Goal: Task Accomplishment & Management: Manage account settings

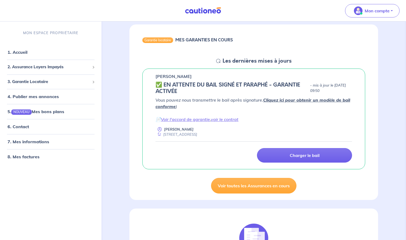
scroll to position [51, 0]
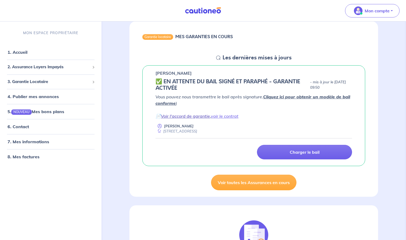
click at [187, 116] on link "Voir l'accord de garantie" at bounding box center [185, 115] width 49 height 5
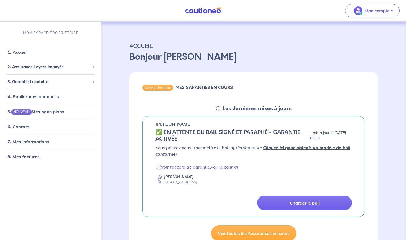
scroll to position [0, 0]
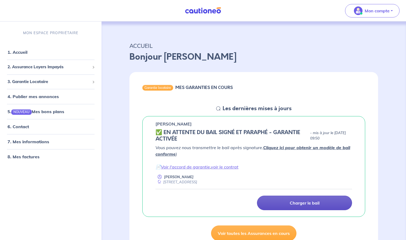
click at [305, 201] on p "Charger le bail" at bounding box center [304, 202] width 30 height 5
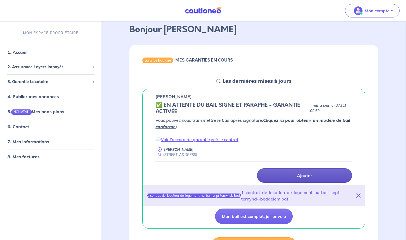
scroll to position [30, 0]
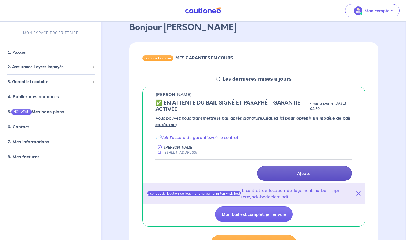
click at [308, 173] on p "Ajouter" at bounding box center [304, 172] width 15 height 5
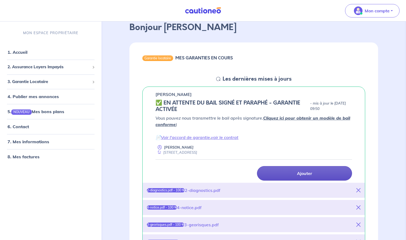
click at [211, 189] on div "2-diagnostics.pdf" at bounding box center [203, 190] width 36 height 6
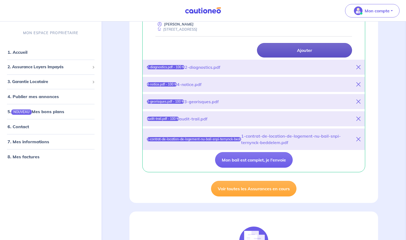
scroll to position [153, 0]
click at [300, 52] on p "Ajouter" at bounding box center [304, 49] width 15 height 5
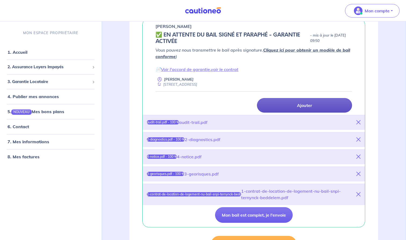
scroll to position [94, 0]
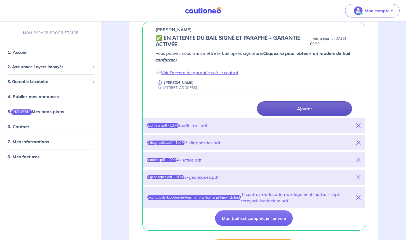
click at [306, 107] on p "Ajouter" at bounding box center [304, 108] width 15 height 5
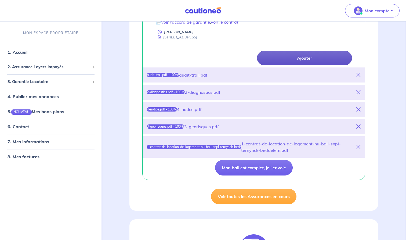
scroll to position [148, 0]
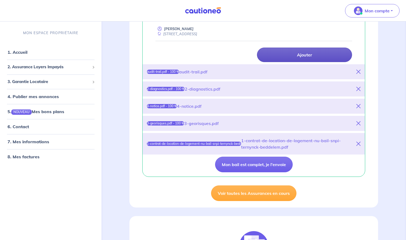
click at [357, 70] on icon at bounding box center [358, 71] width 4 height 4
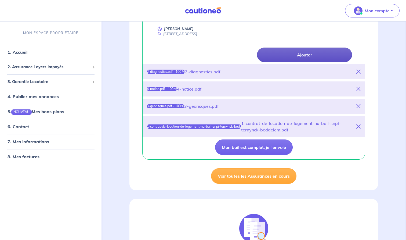
click at [297, 56] on p "Ajouter" at bounding box center [304, 54] width 15 height 5
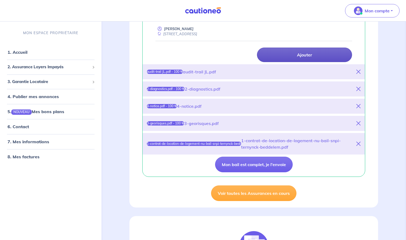
click at [297, 54] on p "Ajouter" at bounding box center [304, 54] width 15 height 5
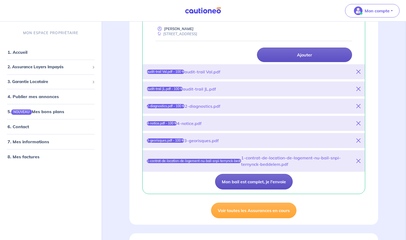
click at [249, 181] on button "Mon bail est complet, je l'envoie" at bounding box center [254, 182] width 78 height 16
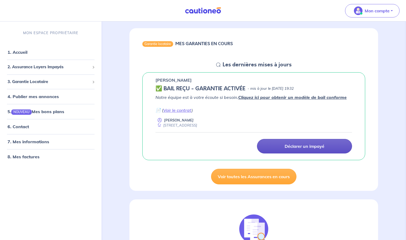
scroll to position [34, 0]
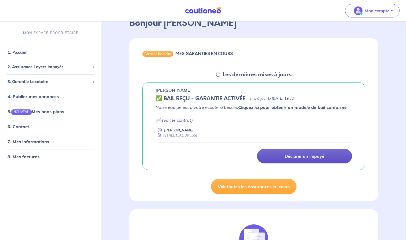
click at [171, 120] on link "Voir le contrat" at bounding box center [177, 119] width 28 height 5
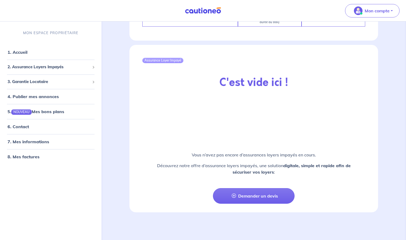
scroll to position [576, 0]
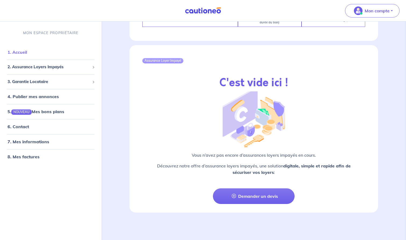
click at [18, 52] on link "1. Accueil" at bounding box center [18, 51] width 20 height 5
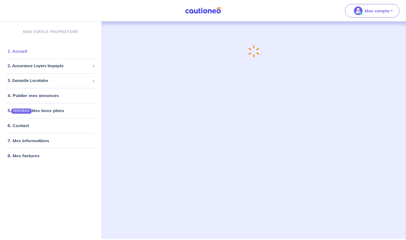
scroll to position [0, 0]
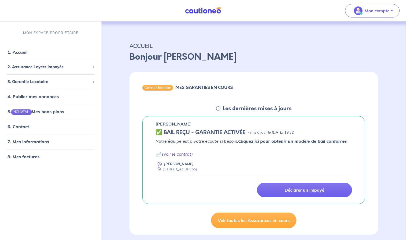
click at [170, 153] on link "Voir le contrat" at bounding box center [177, 153] width 28 height 5
click at [216, 108] on icon at bounding box center [218, 108] width 4 height 4
click at [36, 64] on span "2. Assurance Loyers Impayés" at bounding box center [49, 67] width 82 height 6
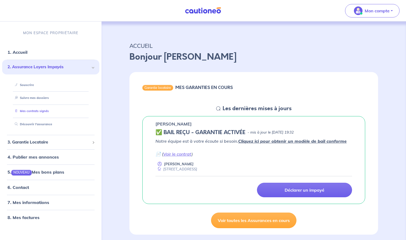
click at [36, 110] on link "Mes contrats signés" at bounding box center [31, 111] width 36 height 4
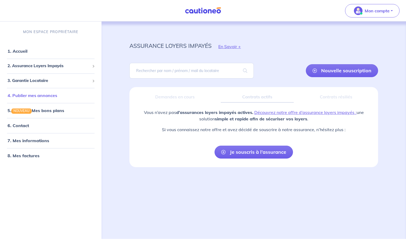
click at [29, 96] on link "4. Publier mes annonces" at bounding box center [33, 95] width 50 height 5
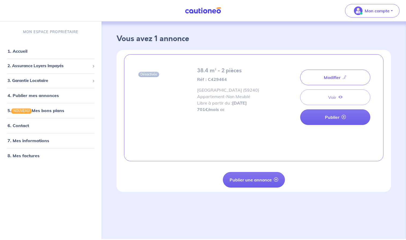
click at [331, 96] on div "Modifier Voir Publier" at bounding box center [335, 97] width 70 height 60
click at [16, 125] on link "6. Contact" at bounding box center [18, 125] width 21 height 5
click at [23, 126] on link "6. Contact" at bounding box center [18, 125] width 21 height 5
click at [22, 139] on link "7. Mes informations" at bounding box center [28, 140] width 40 height 5
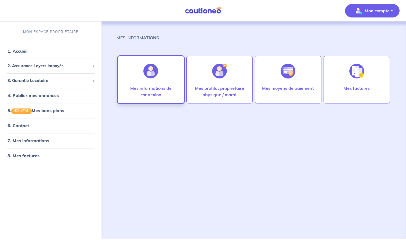
click at [150, 92] on p "Mes informations de connexion" at bounding box center [150, 91] width 55 height 13
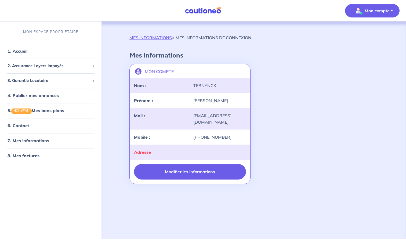
click at [182, 176] on button "Modifier les informations" at bounding box center [190, 172] width 112 height 16
select select "FR"
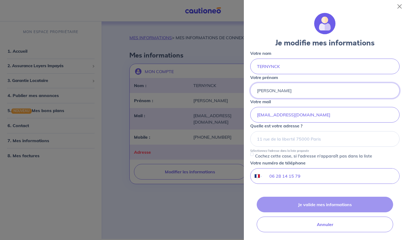
type input "[PERSON_NAME]"
click at [282, 137] on input at bounding box center [324, 139] width 149 height 16
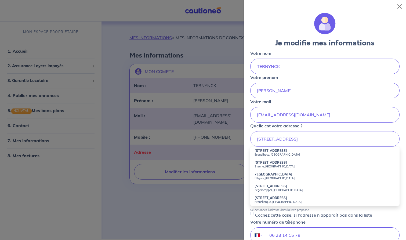
click at [270, 153] on small "Esquelbecq, [GEOGRAPHIC_DATA]" at bounding box center [324, 154] width 141 height 4
type input "[STREET_ADDRESS]"
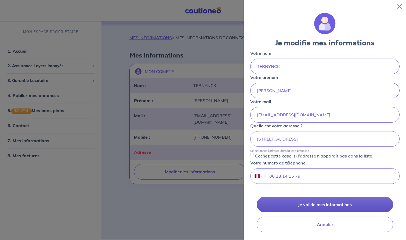
click at [317, 204] on button "Je valide mes informations" at bounding box center [324, 204] width 136 height 16
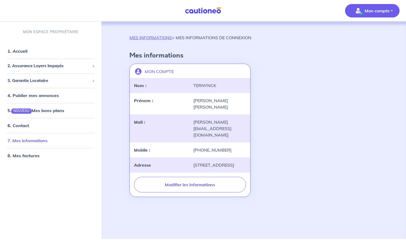
click at [26, 138] on link "7. Mes informations" at bounding box center [28, 140] width 40 height 5
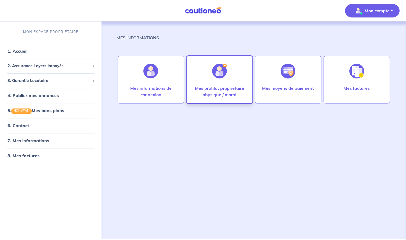
click at [223, 65] on img at bounding box center [219, 71] width 15 height 15
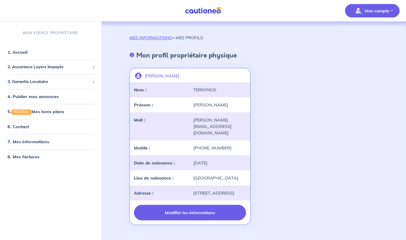
click at [184, 212] on button "Modifier les informations" at bounding box center [190, 212] width 112 height 16
select select "FR"
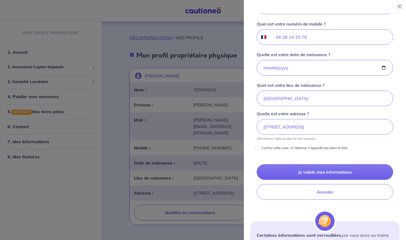
scroll to position [194, 0]
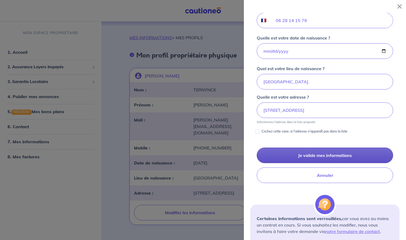
type input "Jean-Luc Valérie"
click at [327, 154] on button "Je valide mes informations" at bounding box center [324, 155] width 136 height 16
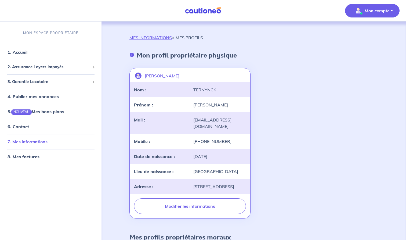
click at [31, 142] on link "7. Mes informations" at bounding box center [28, 141] width 40 height 5
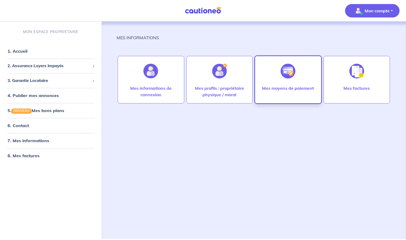
click at [288, 74] on img at bounding box center [287, 71] width 15 height 15
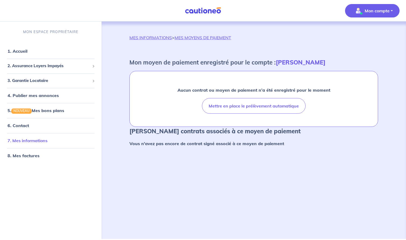
click at [36, 140] on link "7. Mes informations" at bounding box center [28, 140] width 40 height 5
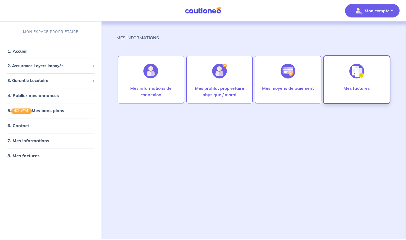
click at [361, 86] on p "Mes factures" at bounding box center [356, 88] width 26 height 6
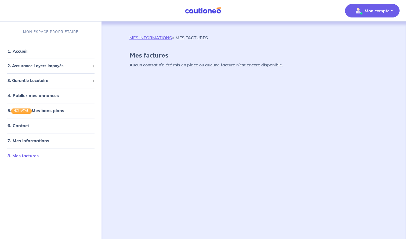
click at [20, 157] on link "8. Mes factures" at bounding box center [23, 155] width 31 height 5
click at [21, 138] on link "7. Mes informations" at bounding box center [28, 140] width 40 height 5
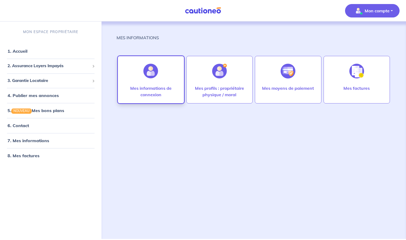
click at [146, 83] on div at bounding box center [150, 71] width 23 height 28
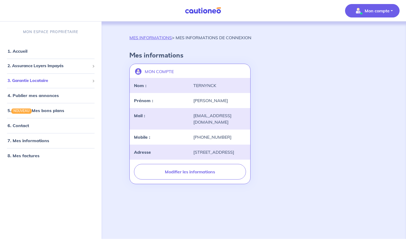
click at [23, 82] on span "3. Garantie Locataire" at bounding box center [49, 81] width 82 height 6
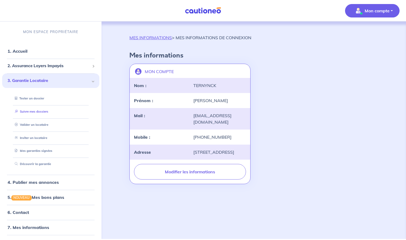
click at [31, 109] on link "Suivre mes dossiers" at bounding box center [31, 111] width 36 height 4
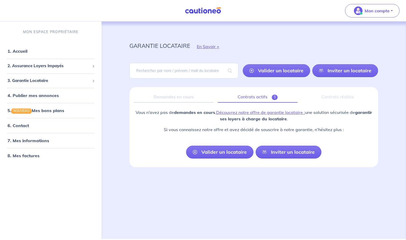
click at [253, 99] on link "Contrats actifs 1" at bounding box center [258, 96] width 80 height 11
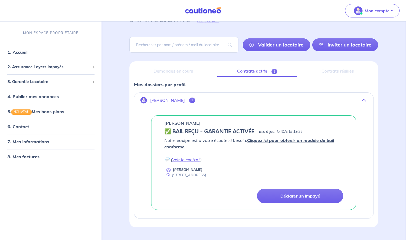
scroll to position [28, 0]
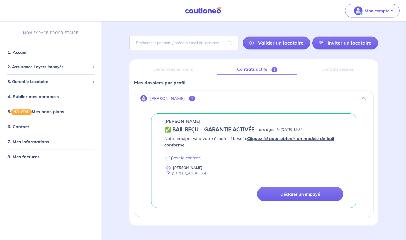
click at [195, 96] on span "1" at bounding box center [192, 97] width 6 height 5
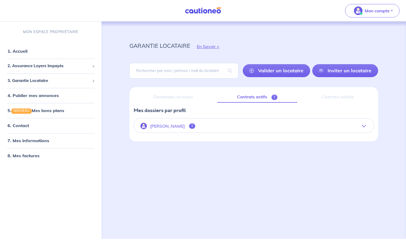
click at [195, 127] on span "1" at bounding box center [192, 125] width 6 height 5
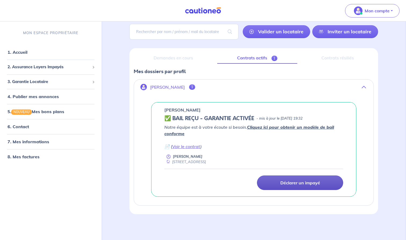
scroll to position [39, 0]
click at [181, 147] on link "Voir le contrat" at bounding box center [186, 146] width 28 height 5
click at [188, 147] on link "Voir le contrat" at bounding box center [186, 146] width 28 height 5
